Goal: Information Seeking & Learning: Learn about a topic

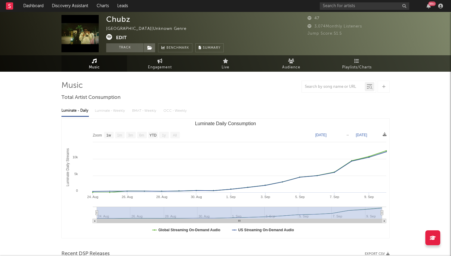
select select "1w"
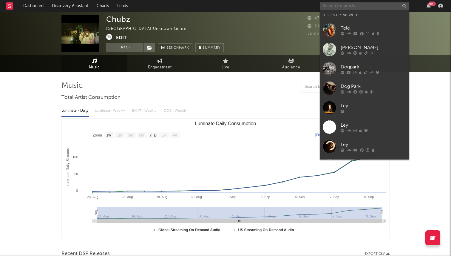
click at [366, 6] on input "text" at bounding box center [365, 5] width 90 height 7
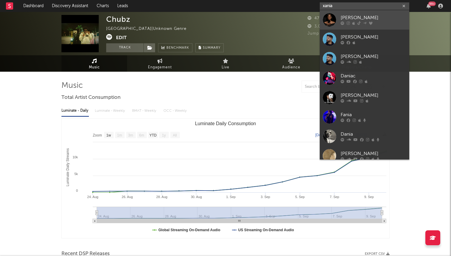
type input "xania"
click at [329, 21] on div at bounding box center [329, 19] width 13 height 13
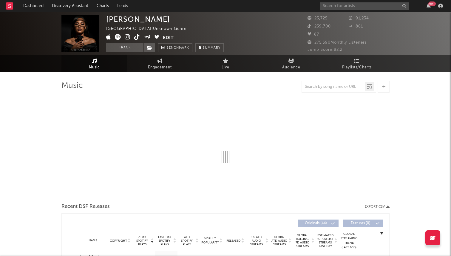
select select "1w"
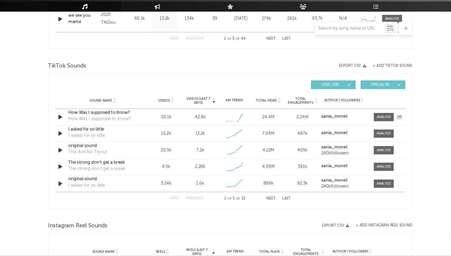
scroll to position [365, 0]
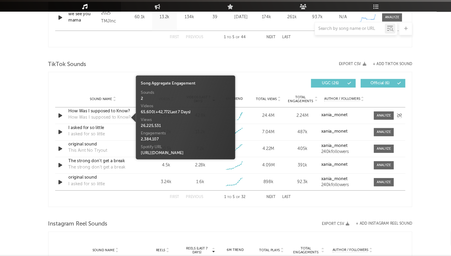
click at [121, 128] on div "How Was I supposed to Know?" at bounding box center [108, 131] width 56 height 6
click at [119, 126] on div "How Was I supposed to Know?" at bounding box center [111, 125] width 62 height 6
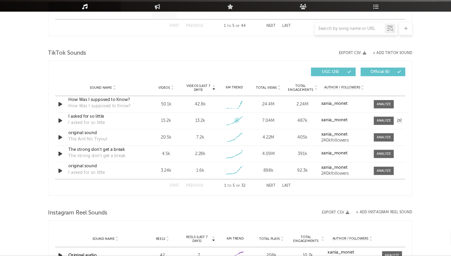
scroll to position [378, 0]
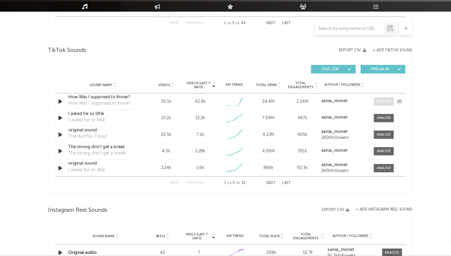
click at [359, 117] on div at bounding box center [364, 116] width 13 height 4
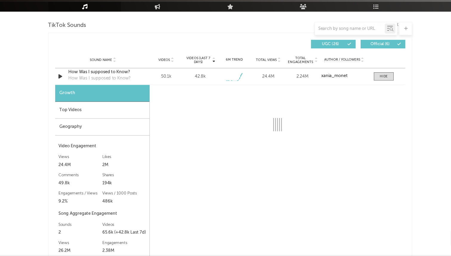
scroll to position [414, 0]
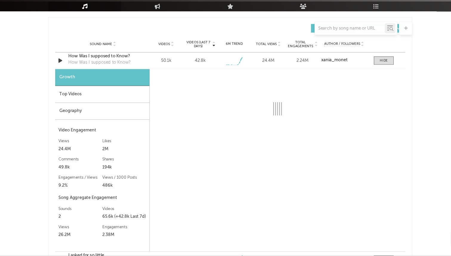
click at [139, 117] on div "Top Videos" at bounding box center [110, 110] width 85 height 15
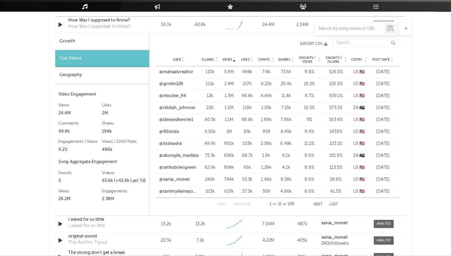
scroll to position [447, 0]
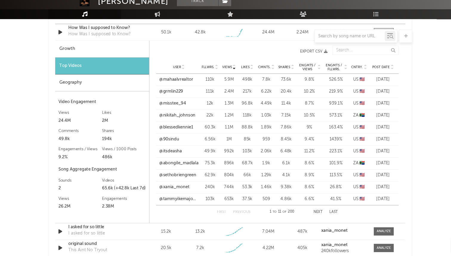
click at [306, 209] on button "Next" at bounding box center [305, 209] width 8 height 3
click at [111, 99] on div "Geography" at bounding box center [110, 92] width 85 height 15
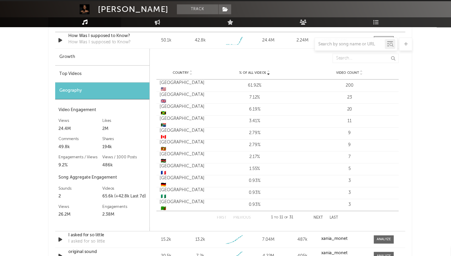
click at [131, 58] on div "Growth" at bounding box center [110, 62] width 85 height 15
select select "1w"
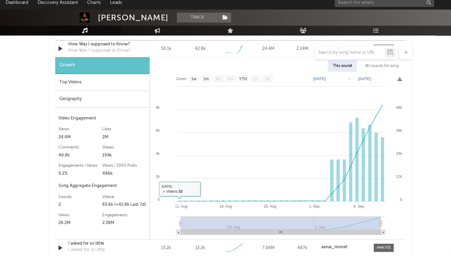
click at [122, 95] on div "Geography" at bounding box center [110, 92] width 85 height 15
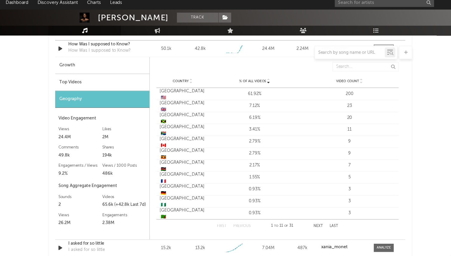
click at [133, 62] on div "Growth" at bounding box center [110, 62] width 85 height 15
select select "1w"
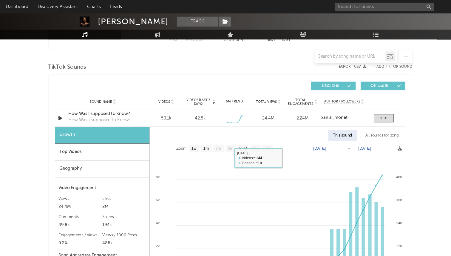
scroll to position [380, 0]
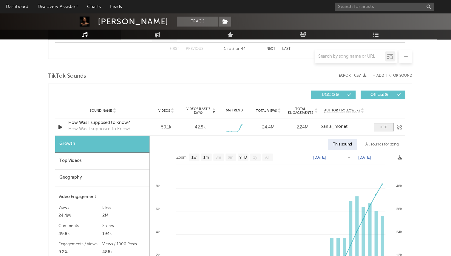
click at [361, 112] on div at bounding box center [364, 114] width 7 height 4
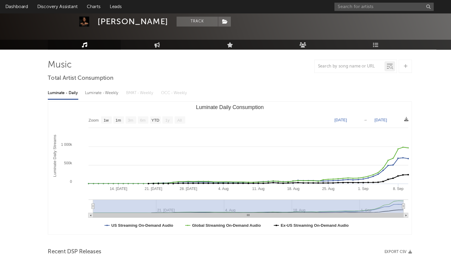
scroll to position [0, 0]
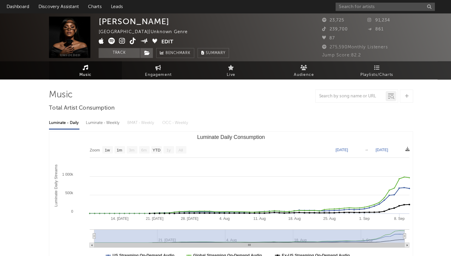
click at [125, 36] on icon at bounding box center [128, 37] width 6 height 6
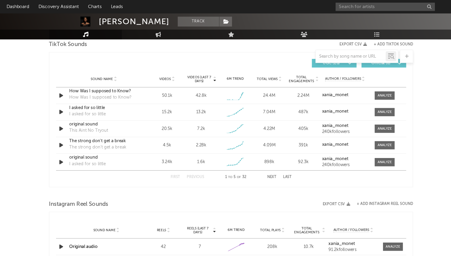
scroll to position [407, 0]
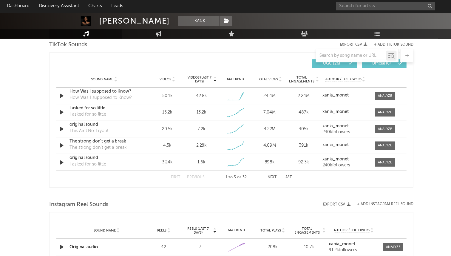
click at [259, 159] on button "Next" at bounding box center [262, 160] width 8 height 3
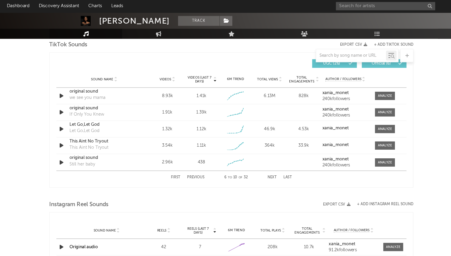
click at [259, 161] on button "Next" at bounding box center [262, 160] width 8 height 3
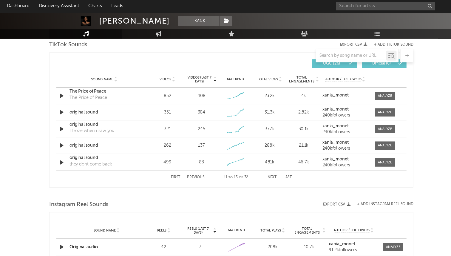
click at [173, 160] on button "First" at bounding box center [175, 160] width 9 height 3
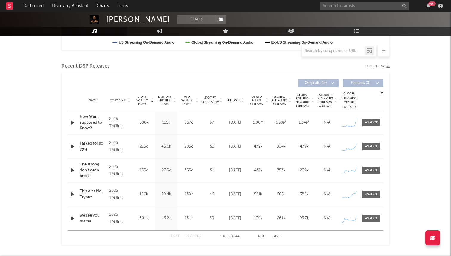
scroll to position [183, 0]
